Goal: Task Accomplishment & Management: Use online tool/utility

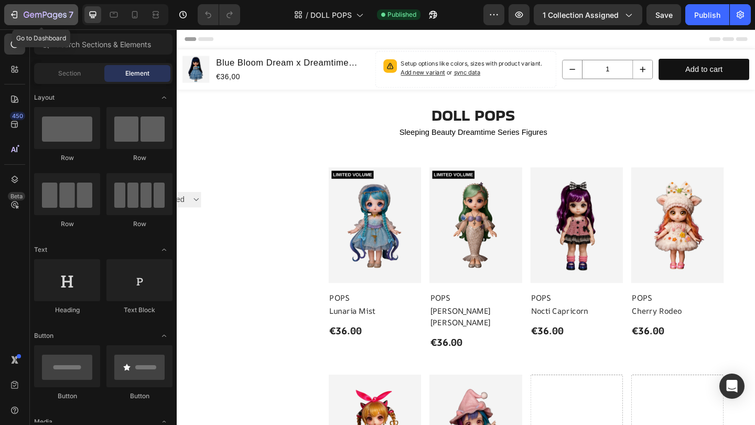
click at [37, 9] on div "7" at bounding box center [49, 14] width 50 height 13
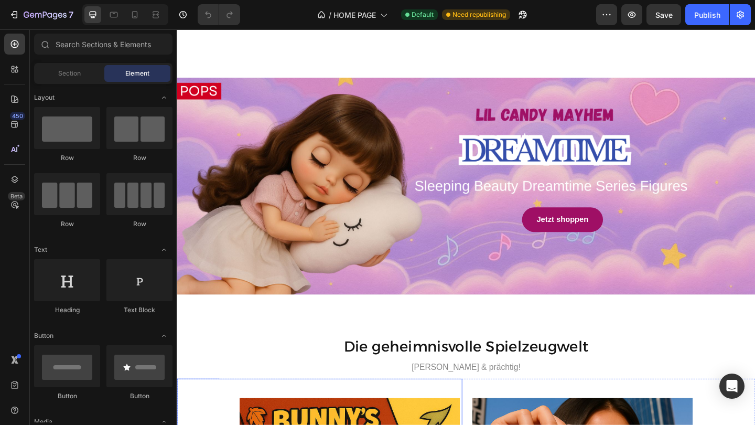
scroll to position [928, 0]
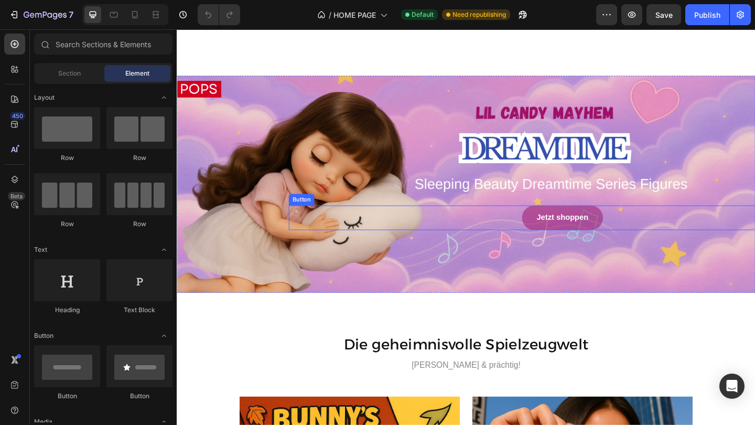
click at [564, 237] on link "Jetzt shoppen" at bounding box center [596, 234] width 88 height 27
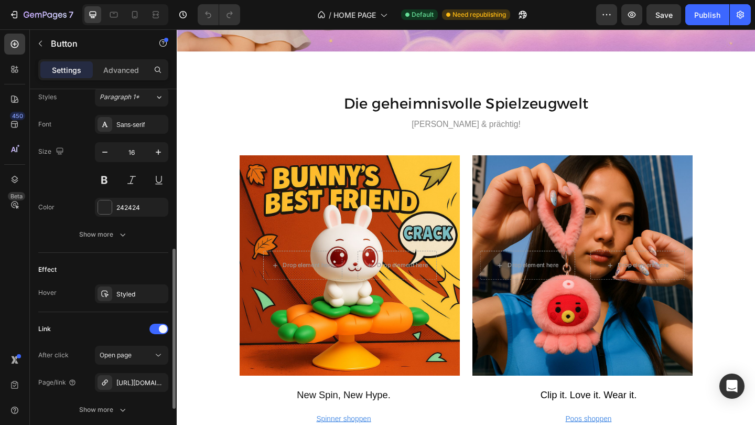
scroll to position [420, 0]
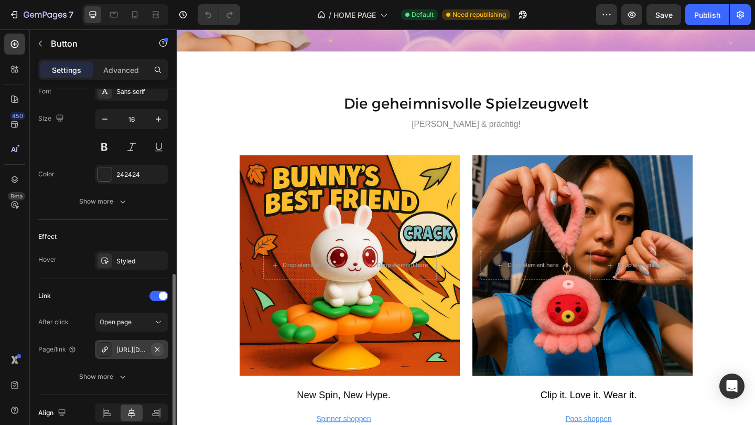
click at [159, 349] on icon "button" at bounding box center [157, 349] width 8 height 8
click at [134, 347] on div "Add..." at bounding box center [140, 349] width 49 height 9
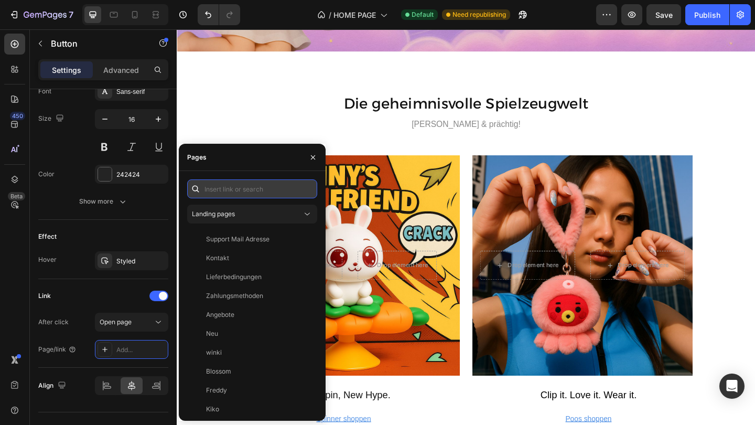
click at [275, 190] on input "text" at bounding box center [252, 188] width 130 height 19
paste input "[URL][DOMAIN_NAME]"
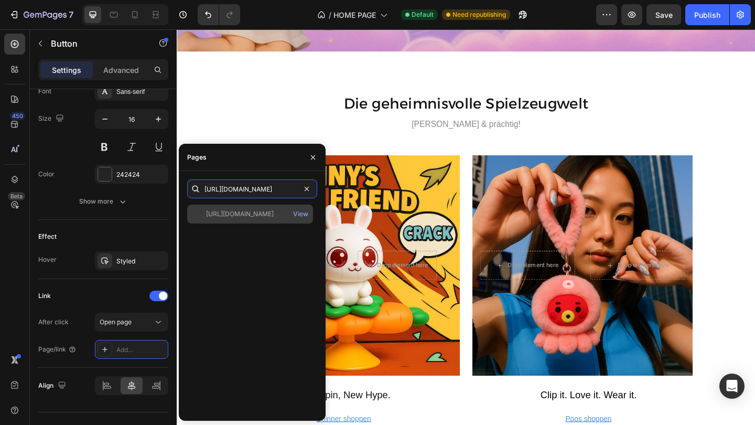
type input "[URL][DOMAIN_NAME]"
click at [256, 213] on div "[URL][DOMAIN_NAME]" at bounding box center [240, 213] width 68 height 9
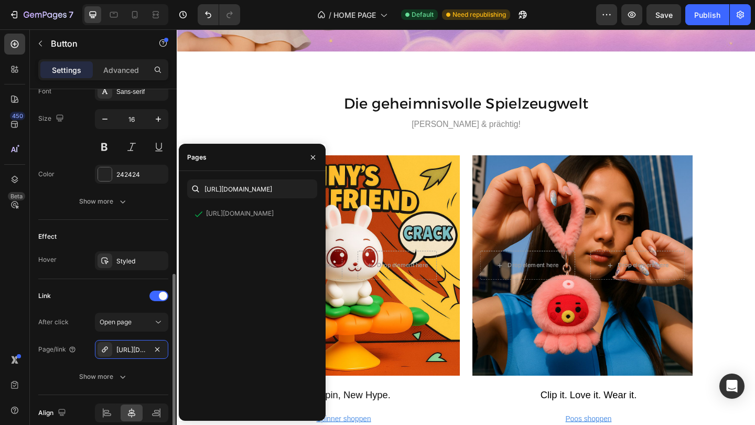
click at [125, 236] on div "Effect" at bounding box center [103, 236] width 130 height 17
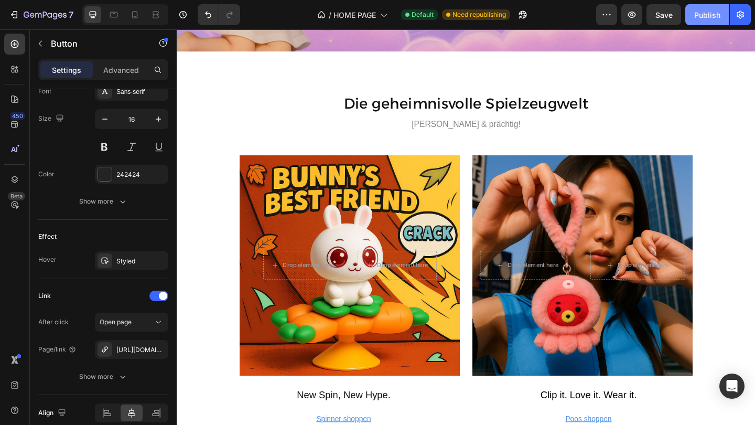
click at [703, 14] on div "Publish" at bounding box center [707, 14] width 26 height 11
